Goal: Check status: Check status

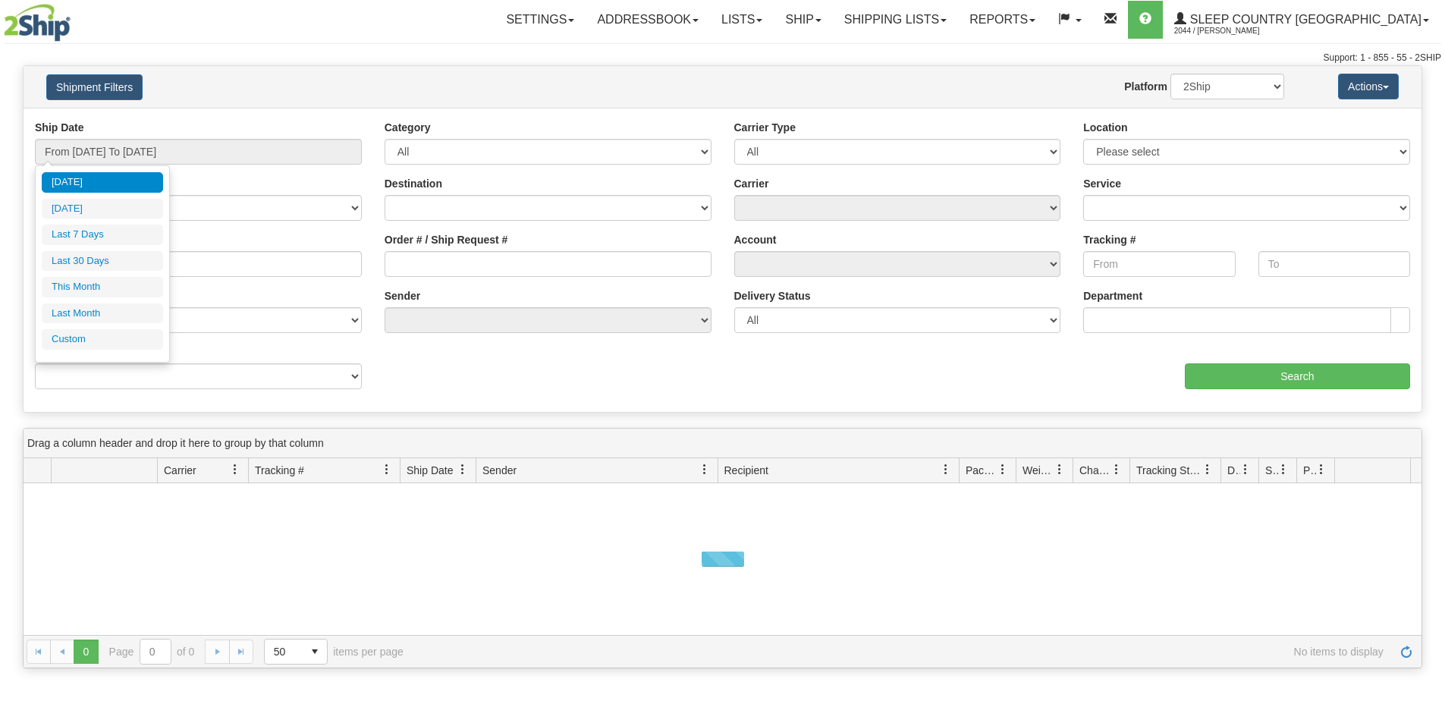
click at [105, 255] on li "Last 30 Days" at bounding box center [102, 261] width 121 height 20
type input "From 08/17/2025 To 09/15/2025"
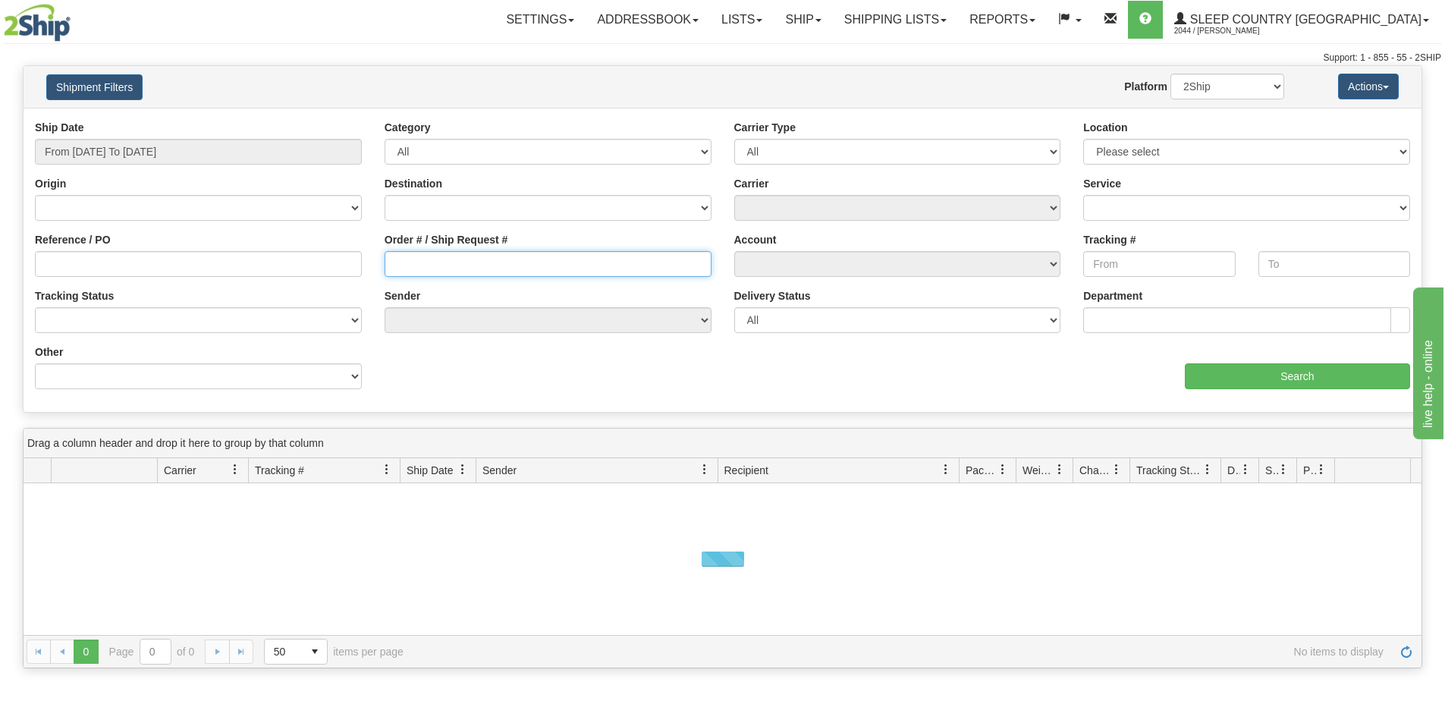
click at [584, 266] on input "Order # / Ship Request #" at bounding box center [547, 264] width 327 height 26
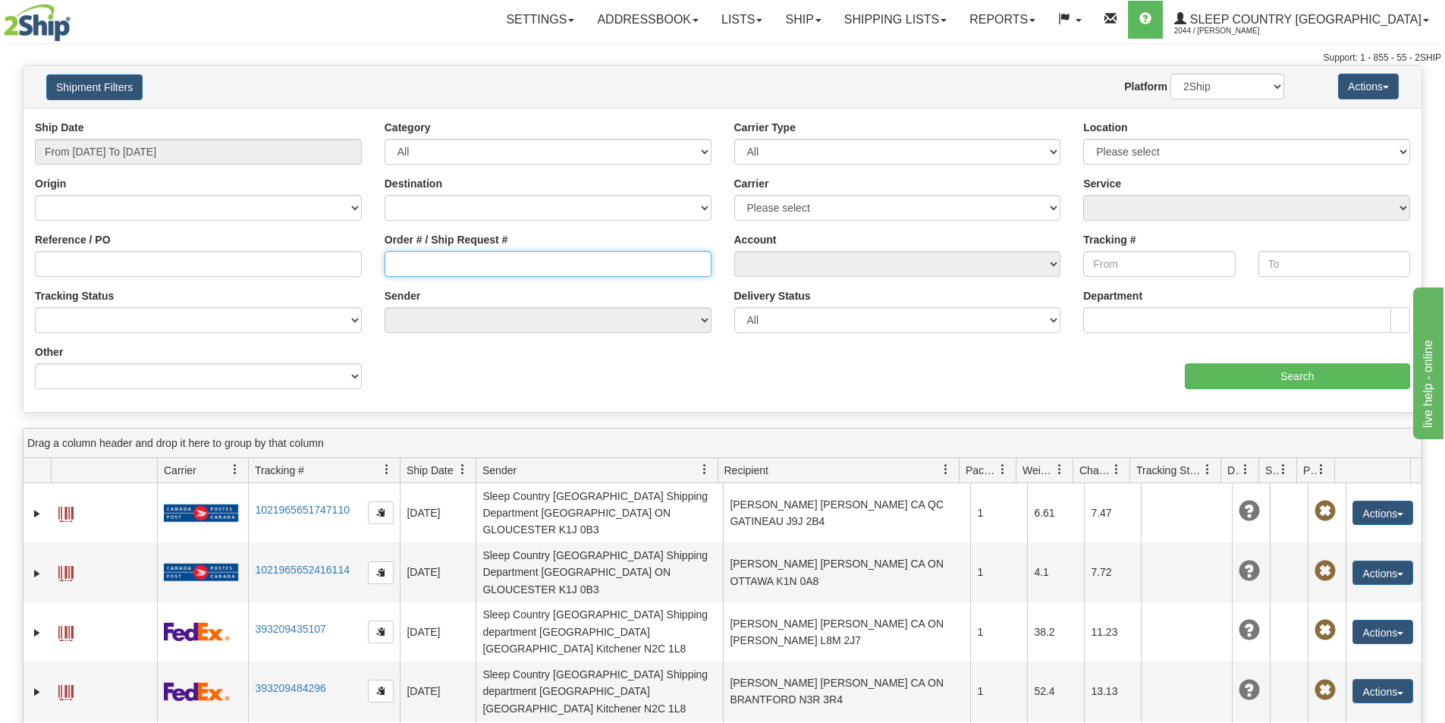
paste input "9000I085554"
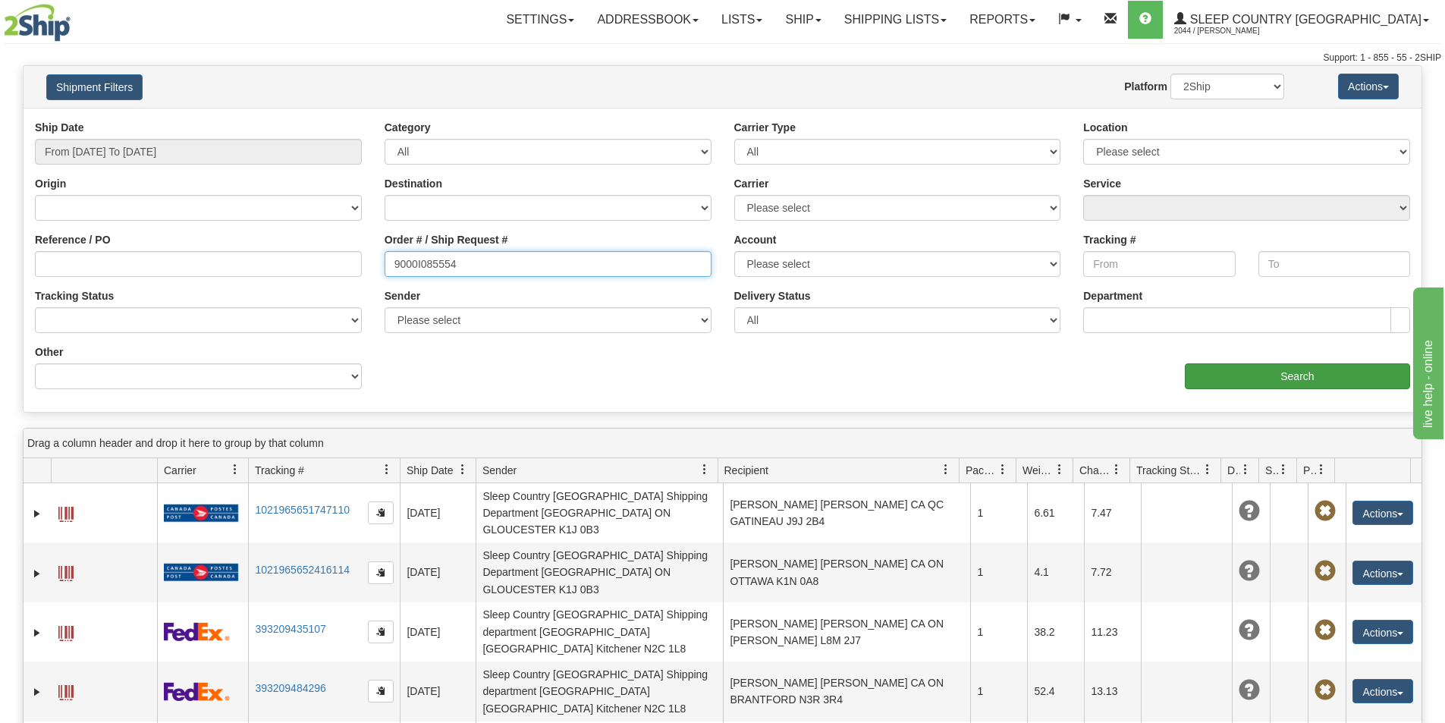
type input "9000I085554"
click at [1215, 379] on input "Search" at bounding box center [1296, 376] width 225 height 26
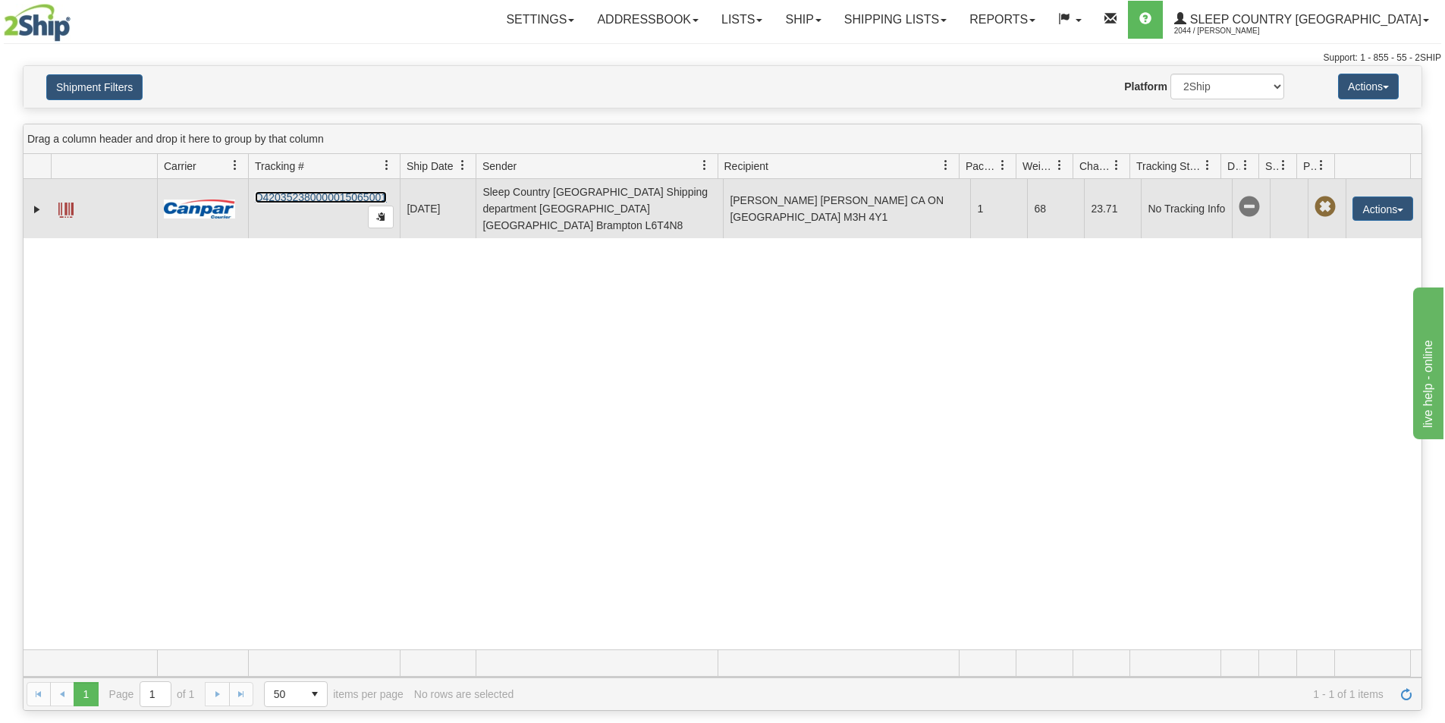
click at [320, 193] on link "D420352380000015065001" at bounding box center [321, 197] width 132 height 12
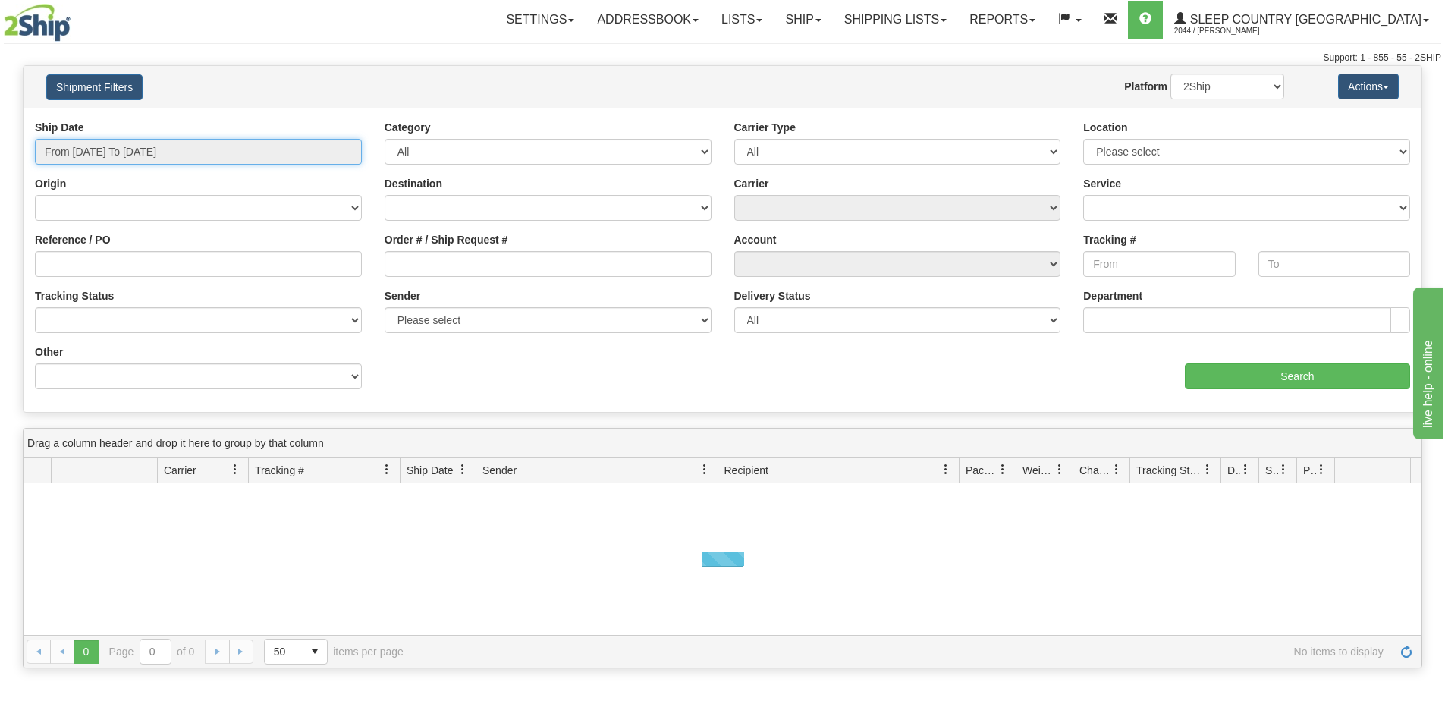
click at [136, 140] on input "From [DATE] To [DATE]" at bounding box center [198, 152] width 327 height 26
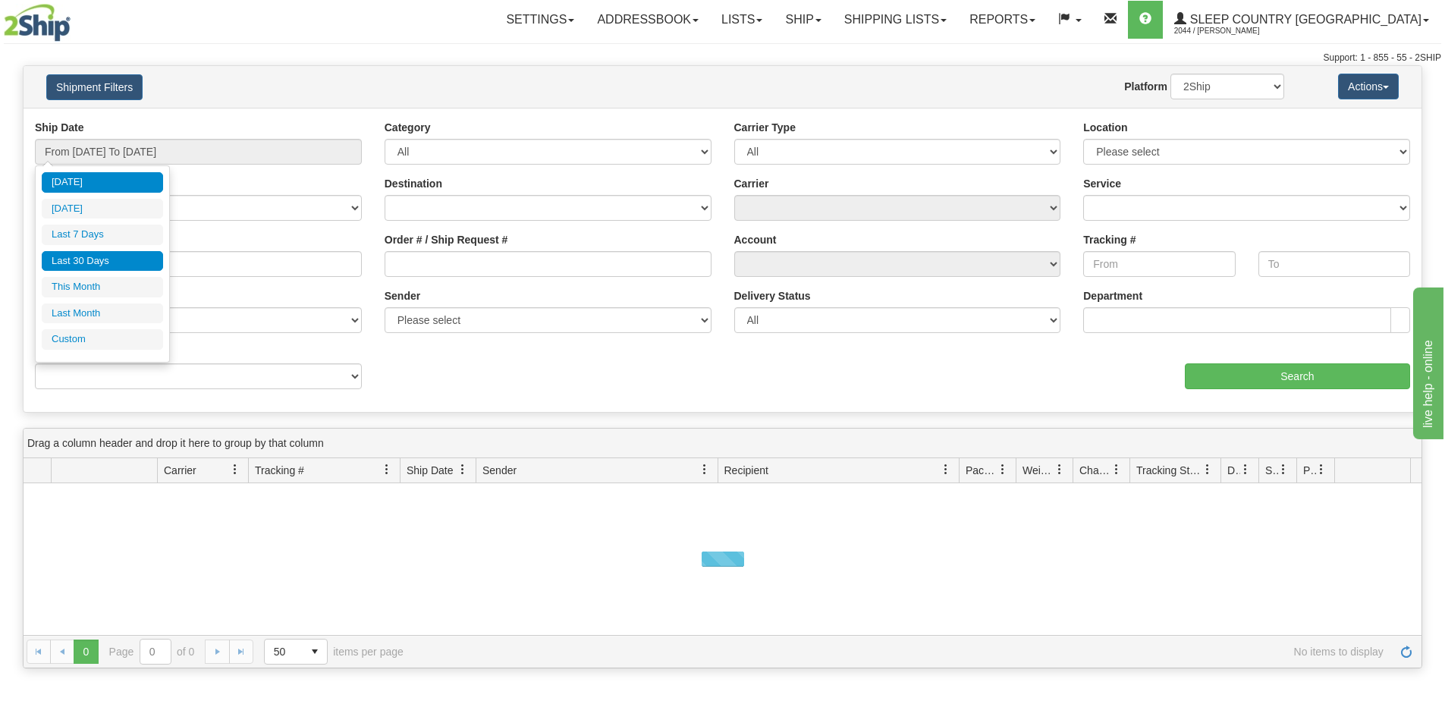
click at [105, 258] on li "Last 30 Days" at bounding box center [102, 261] width 121 height 20
type input "From [DATE] To [DATE]"
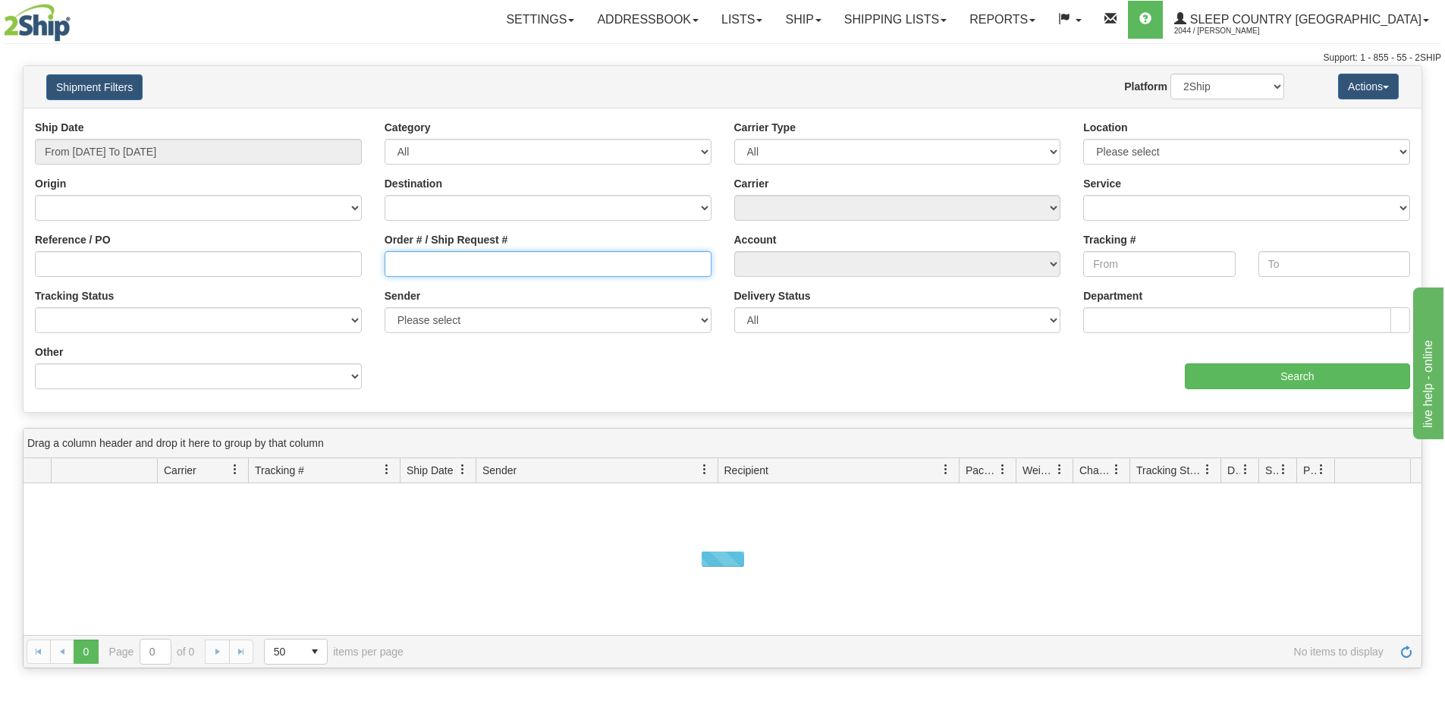
click at [479, 266] on input "Order # / Ship Request #" at bounding box center [547, 264] width 327 height 26
paste input "[EMAIL_ADDRESS][DOMAIN_NAME]"
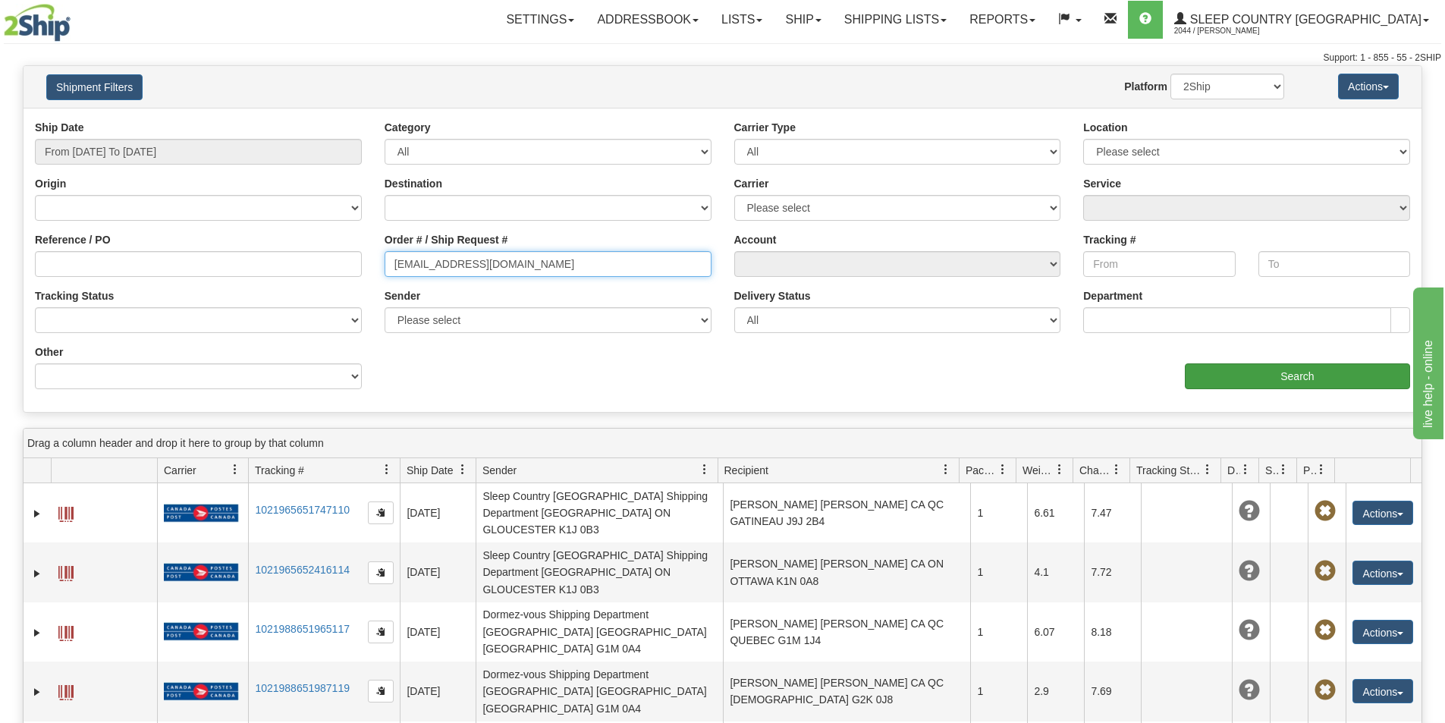
type input "[EMAIL_ADDRESS][DOMAIN_NAME]"
click at [1229, 371] on input "Search" at bounding box center [1296, 376] width 225 height 26
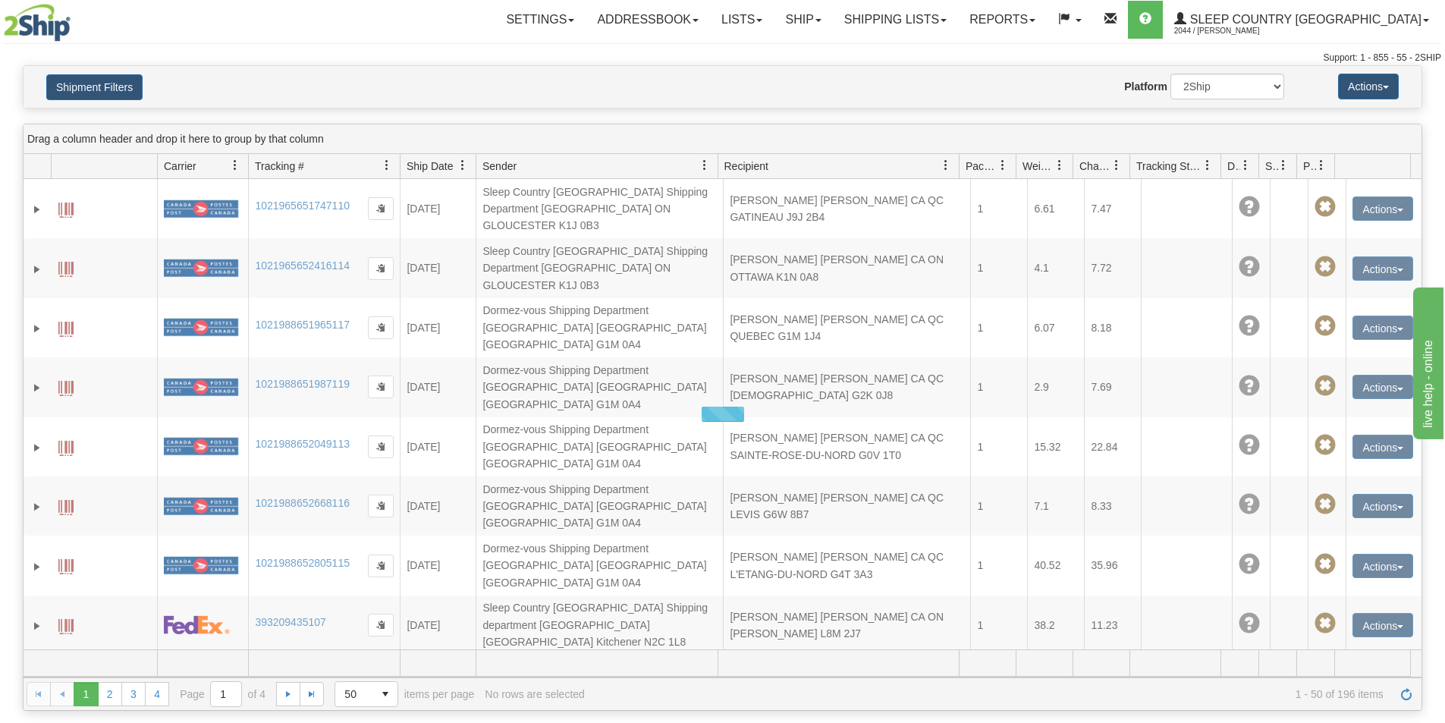
click at [446, 49] on div "Toggle navigation Settings Shipping Preferences Fields Preferences New" at bounding box center [722, 32] width 1445 height 65
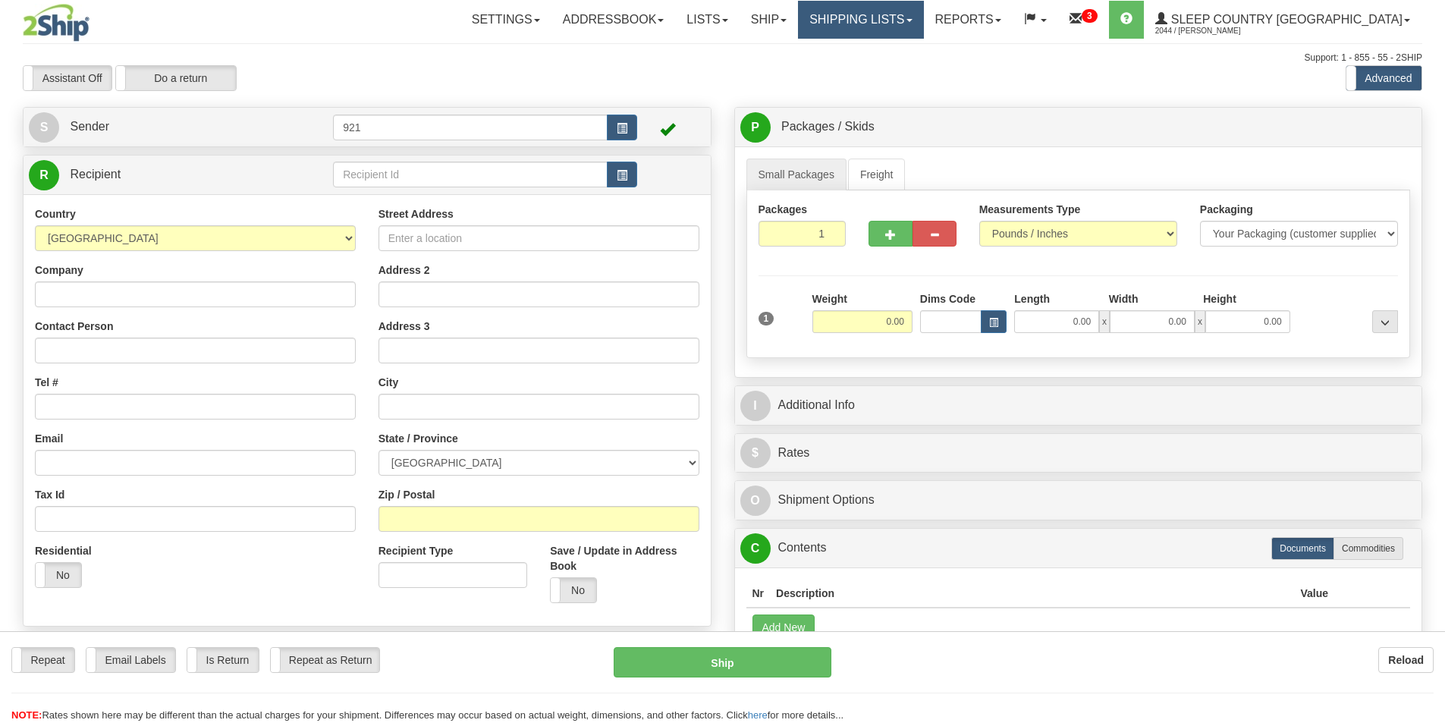
drag, startPoint x: 0, startPoint y: 0, endPoint x: 940, endPoint y: 17, distance: 940.4
click at [942, 11] on div "Toggle navigation Settings Shipping Preferences Fields Preferences New" at bounding box center [722, 403] width 1445 height 806
click at [923, 27] on link "Shipping lists" at bounding box center [860, 20] width 125 height 38
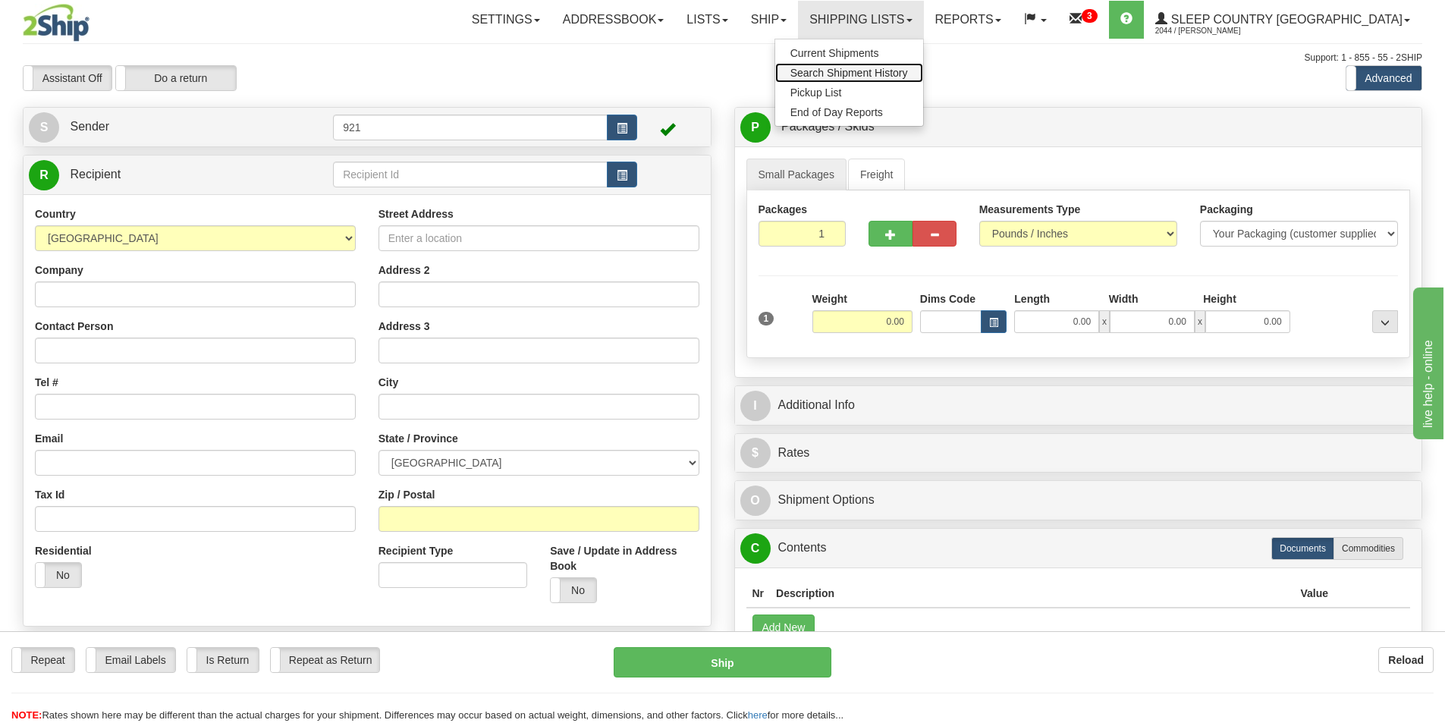
click at [908, 76] on span "Search Shipment History" at bounding box center [849, 73] width 118 height 12
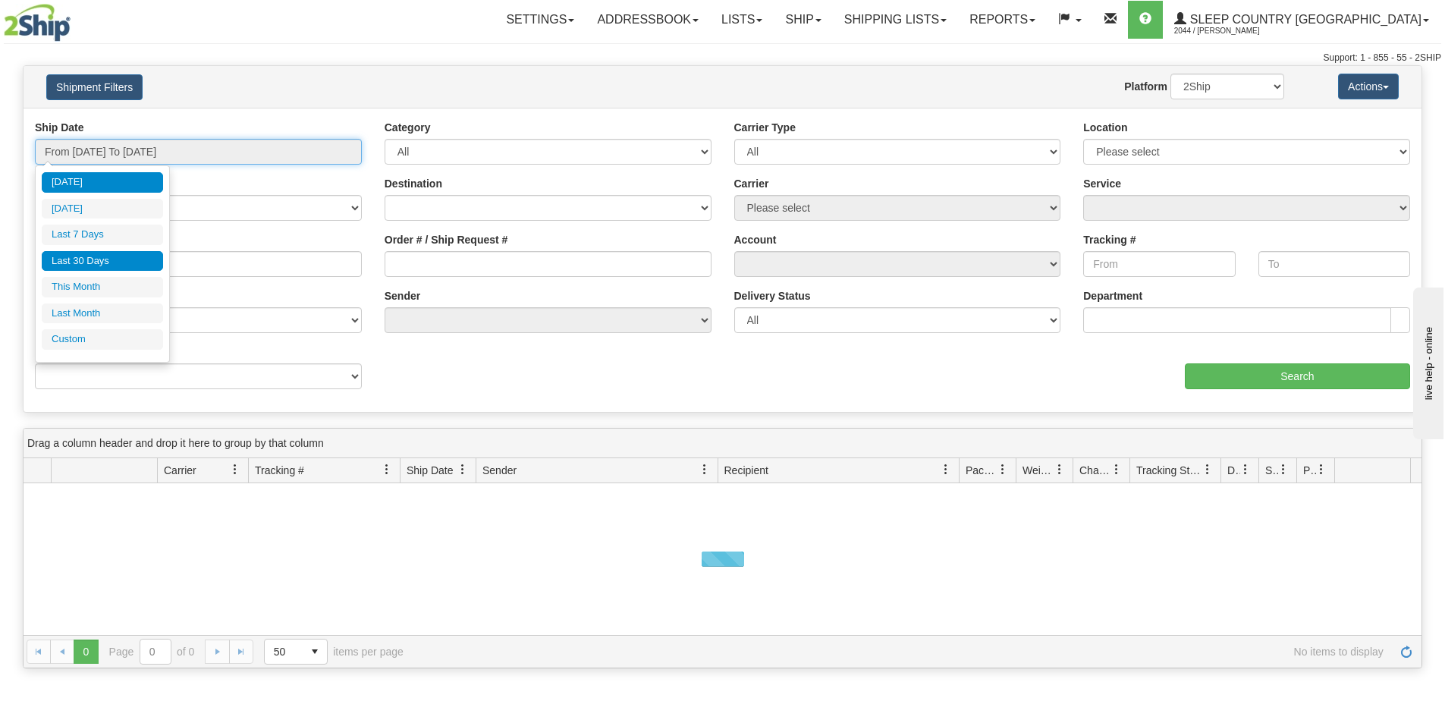
drag, startPoint x: 145, startPoint y: 141, endPoint x: 105, endPoint y: 268, distance: 133.6
click at [144, 144] on input "From 09/14/2025 To 09/15/2025" at bounding box center [198, 152] width 327 height 26
click at [85, 264] on li "Last 30 Days" at bounding box center [102, 261] width 121 height 20
type input "From 08/17/2025 To 09/15/2025"
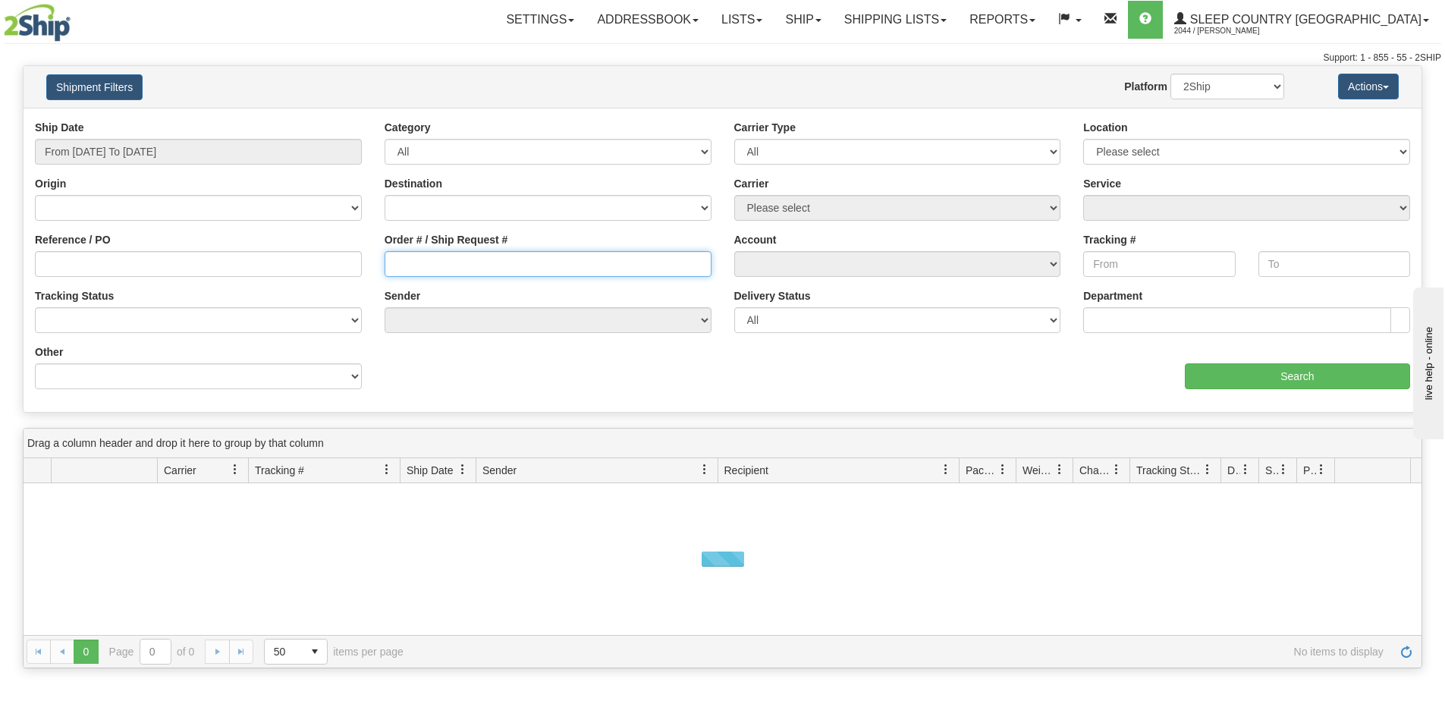
click at [469, 260] on input "Order # / Ship Request #" at bounding box center [547, 264] width 327 height 26
paste input "9000I077491"
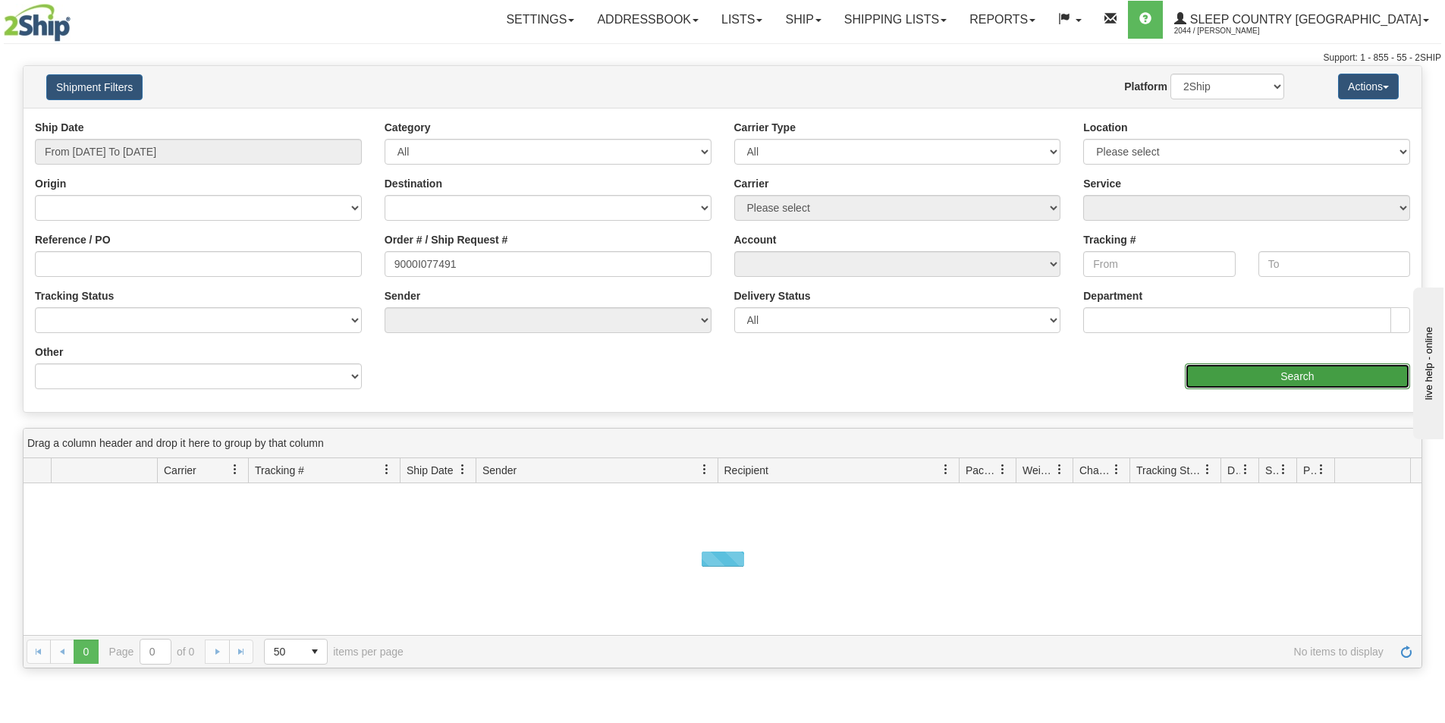
click at [1231, 366] on input "Search" at bounding box center [1296, 376] width 225 height 26
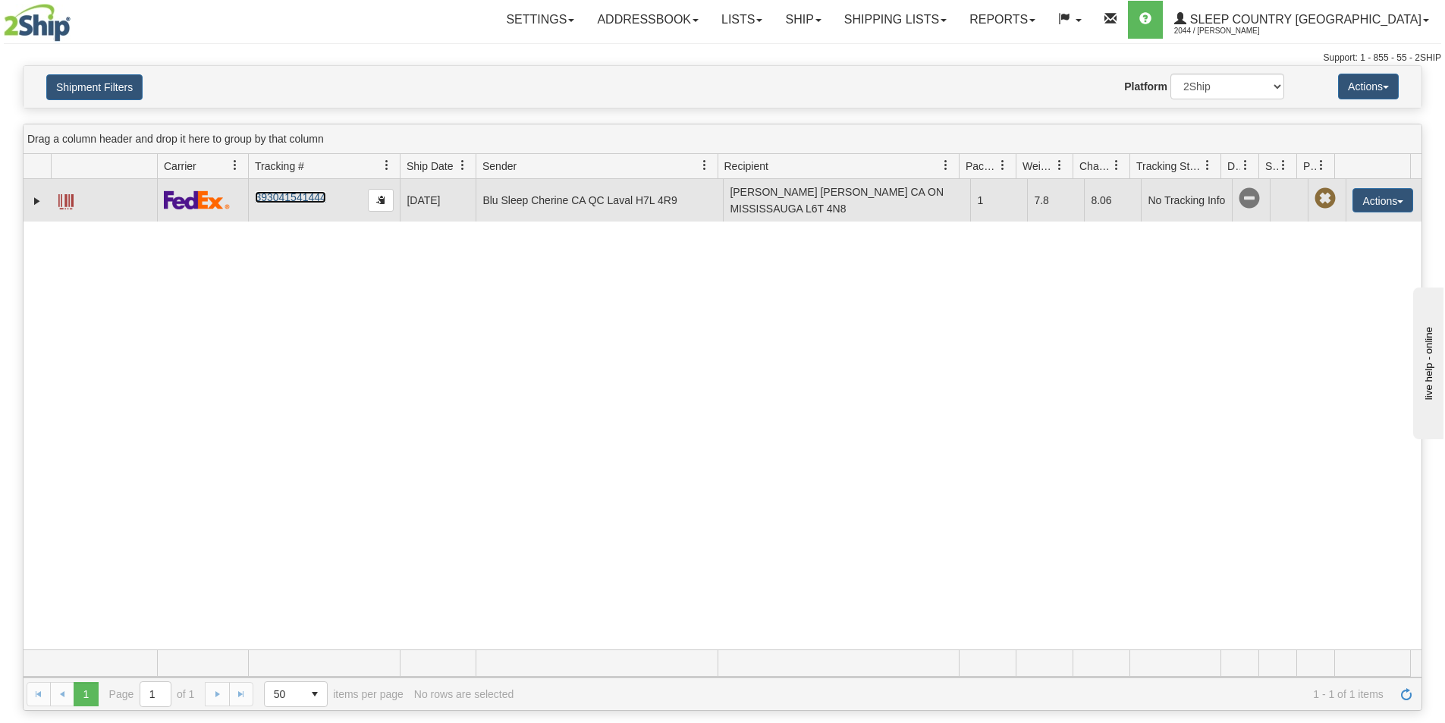
click at [287, 193] on link "393041541444" at bounding box center [290, 197] width 71 height 12
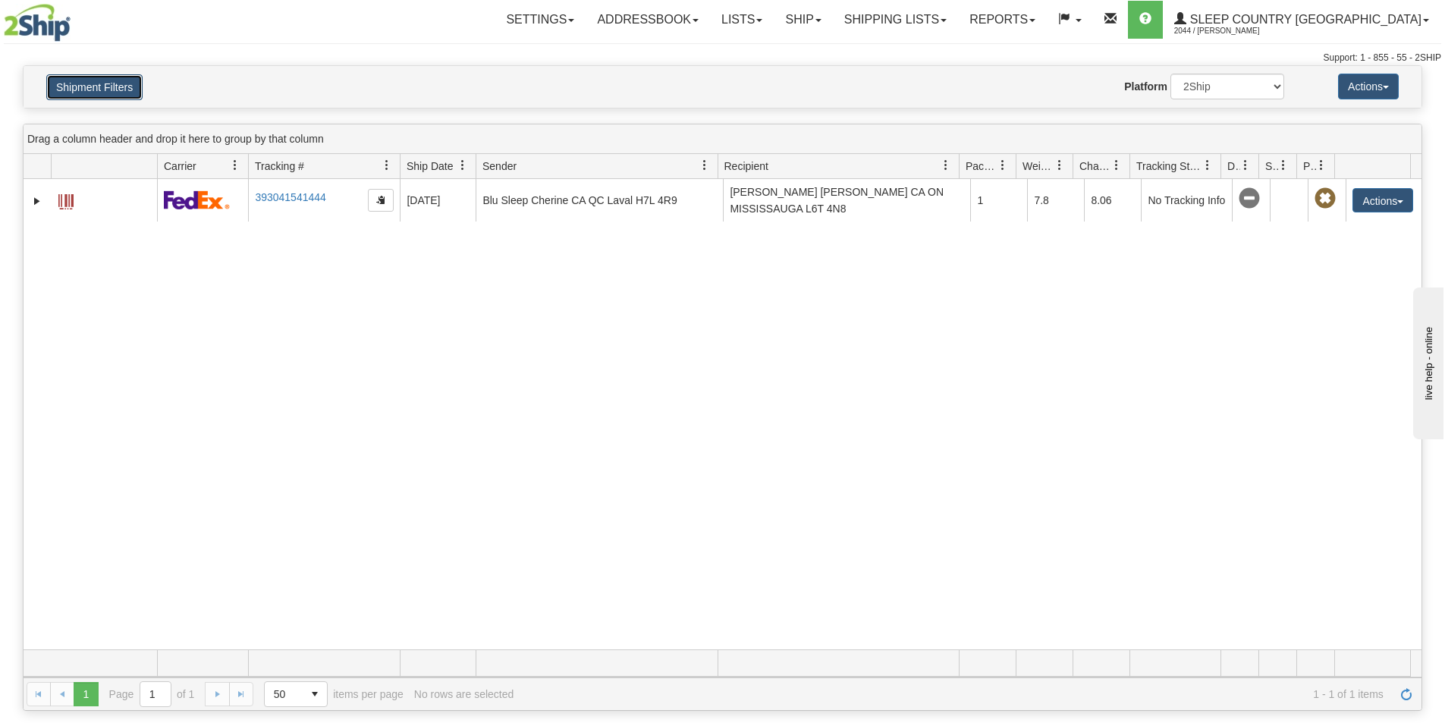
click at [127, 81] on button "Shipment Filters" at bounding box center [94, 87] width 96 height 26
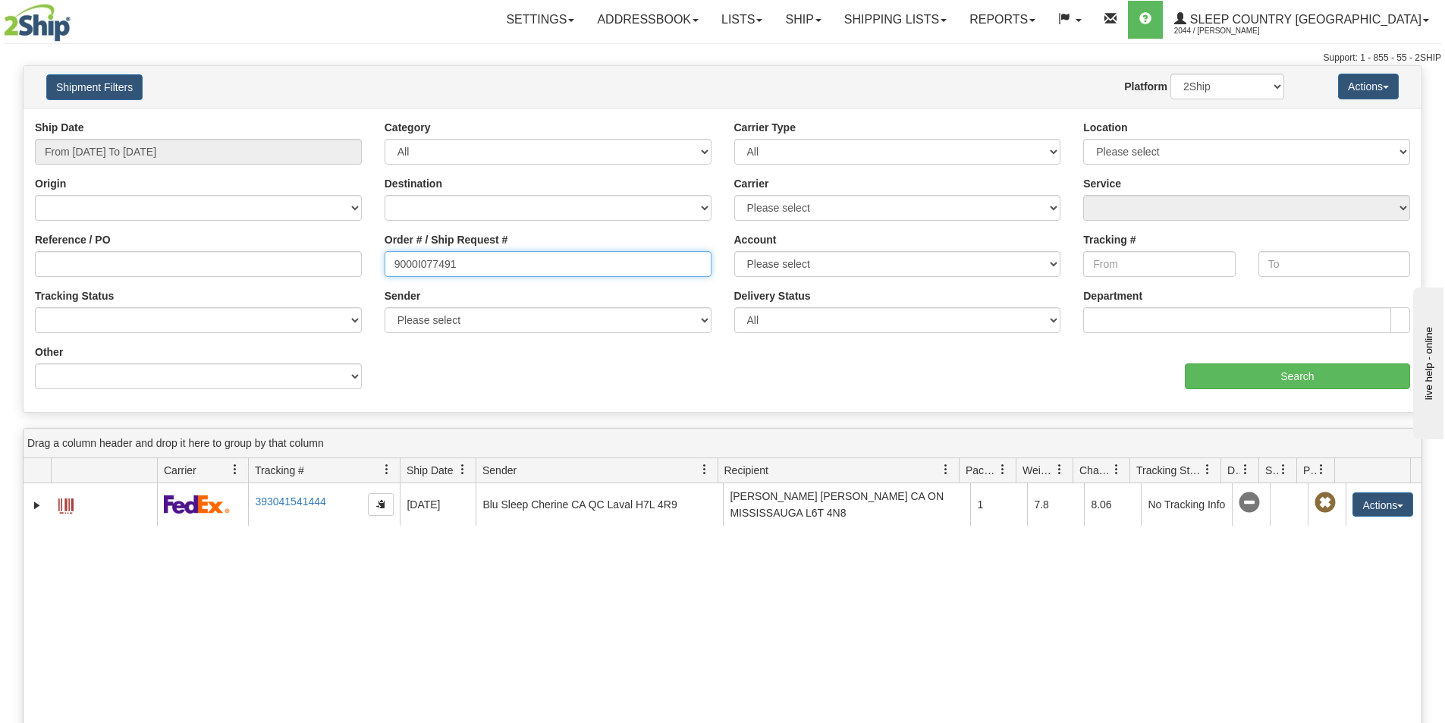
drag, startPoint x: 500, startPoint y: 276, endPoint x: 274, endPoint y: 243, distance: 228.3
click at [274, 120] on div "Reference / PO Order # / Ship Request # 9000I077491 Account Please select Canad…" at bounding box center [722, 120] width 1397 height 0
paste input "36I030398"
type input "36I030398"
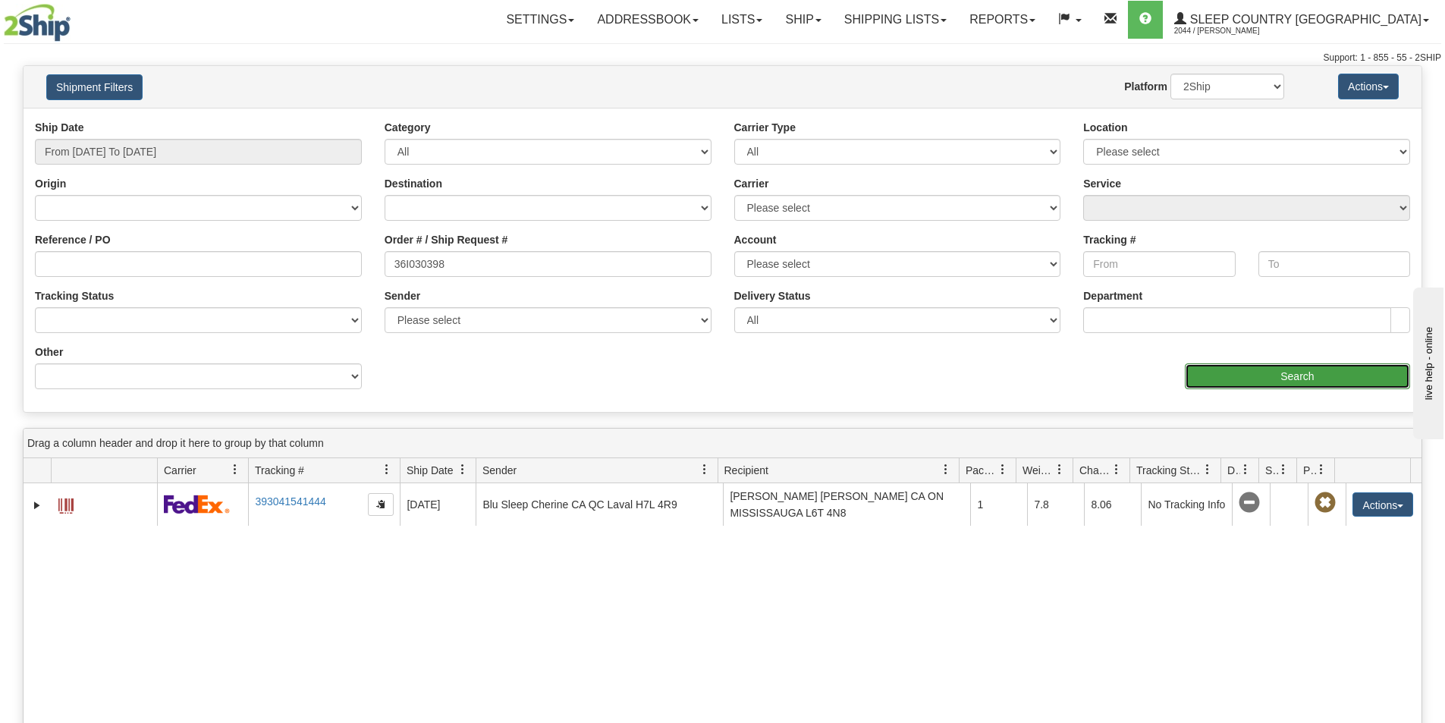
click at [1217, 378] on input "Search" at bounding box center [1296, 376] width 225 height 26
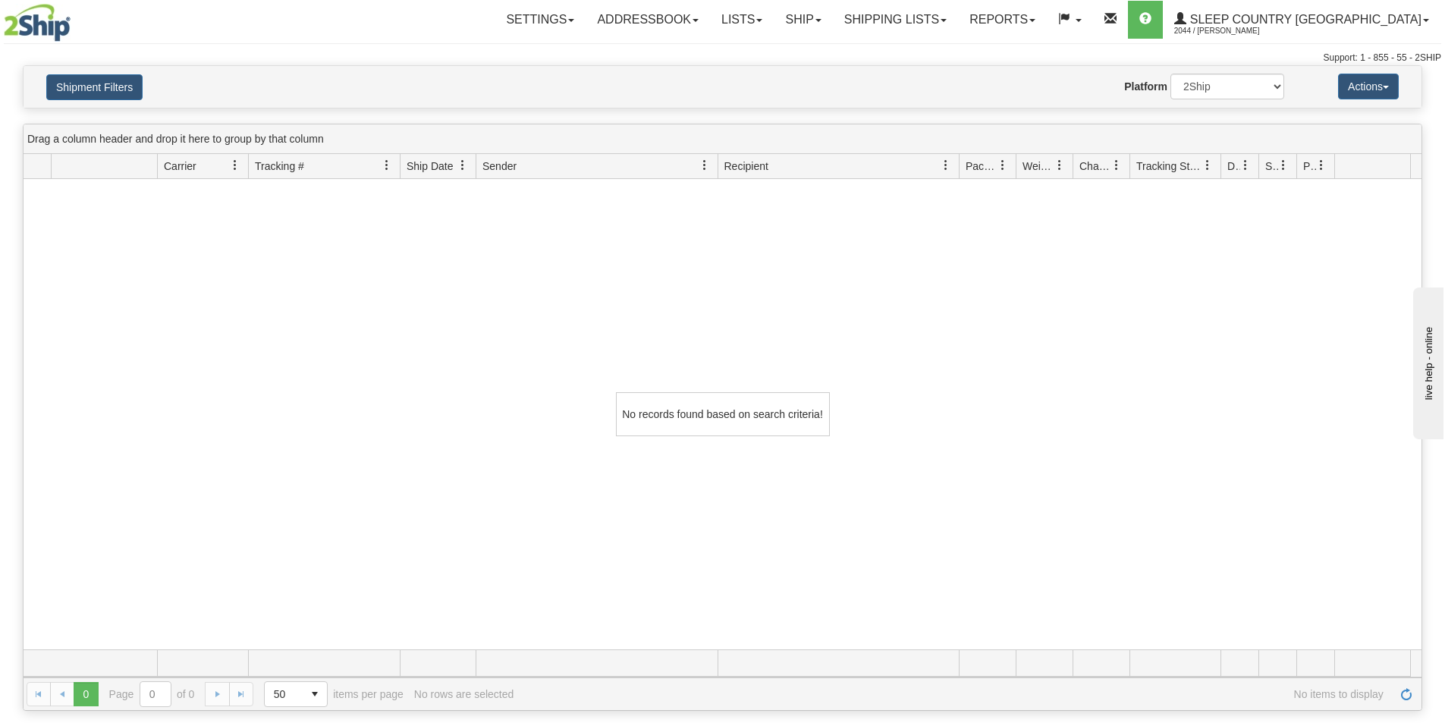
click at [799, 488] on div "No records found based on search criteria!" at bounding box center [722, 414] width 1397 height 470
